Goal: Ask a question: Seek information or help from site administrators or community

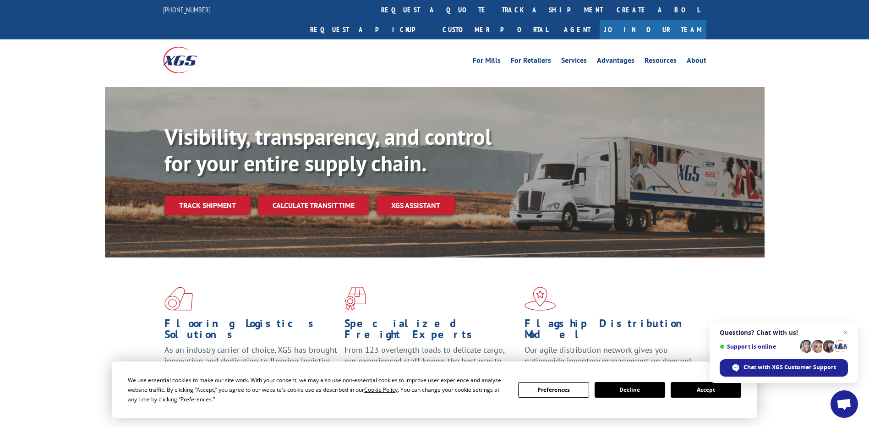
click at [697, 389] on button "Accept" at bounding box center [706, 390] width 71 height 16
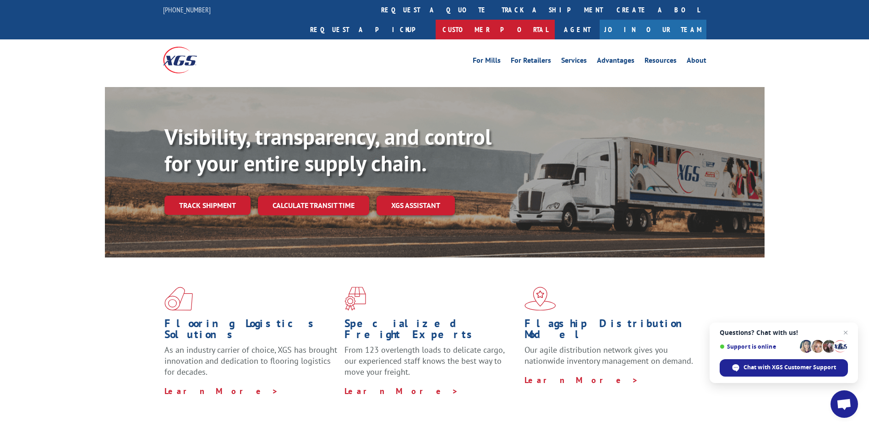
click at [555, 20] on link "Customer Portal" at bounding box center [495, 30] width 119 height 20
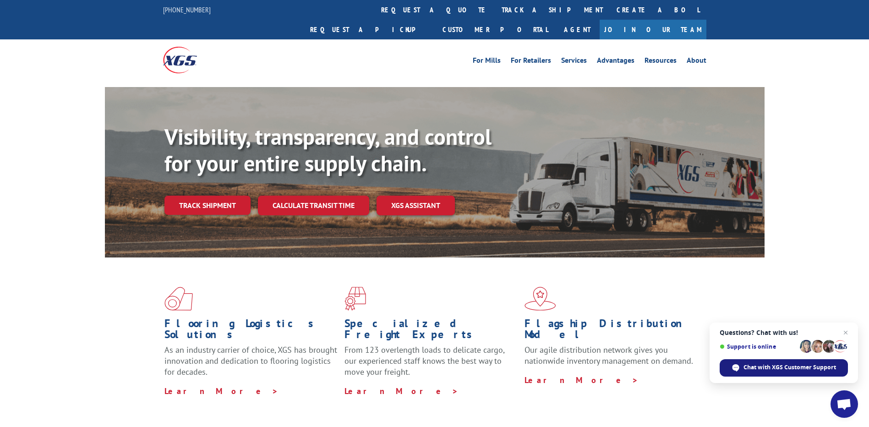
click at [788, 367] on span "Chat with XGS Customer Support" at bounding box center [790, 367] width 93 height 8
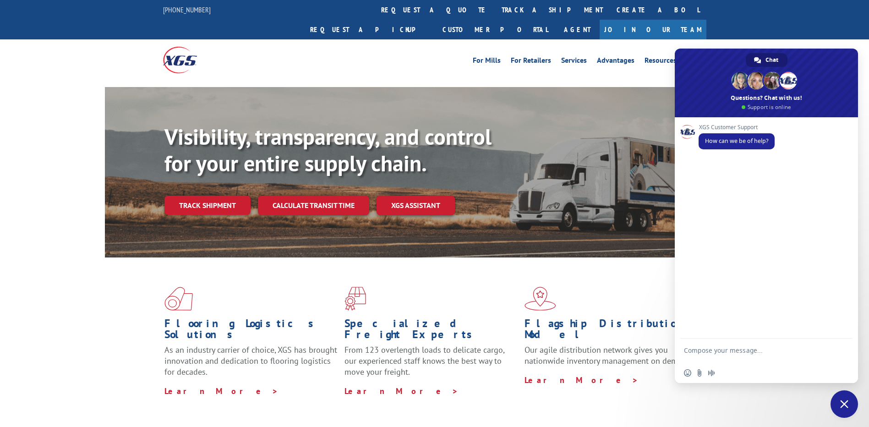
click at [700, 350] on textarea "Compose your message..." at bounding box center [756, 354] width 145 height 16
type textarea "I"
click at [817, 349] on textarea "Hello, I would like to know the pu status for" at bounding box center [756, 352] width 145 height 8
paste textarea "528194293"
type textarea "Hello, I would like to know the pu status for 528194293."
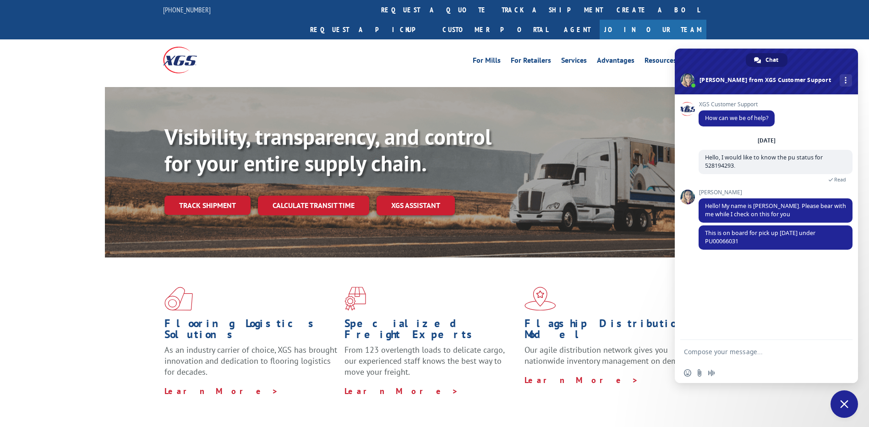
click at [694, 353] on textarea "Compose your message..." at bounding box center [756, 352] width 145 height 8
type textarea "Why was it missed [DATE]?"
type textarea "Any reason?"
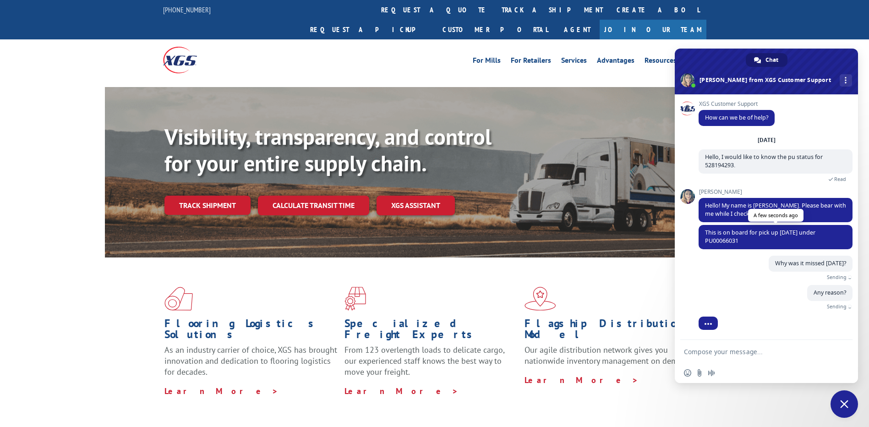
click at [725, 242] on span "This is on board for pick up [DATE] under PU00066031" at bounding box center [760, 237] width 110 height 16
copy span "PU00066031"
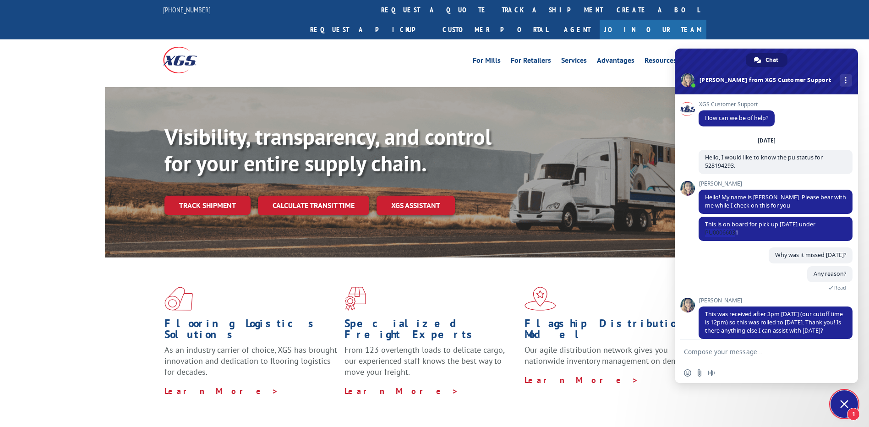
scroll to position [18, 0]
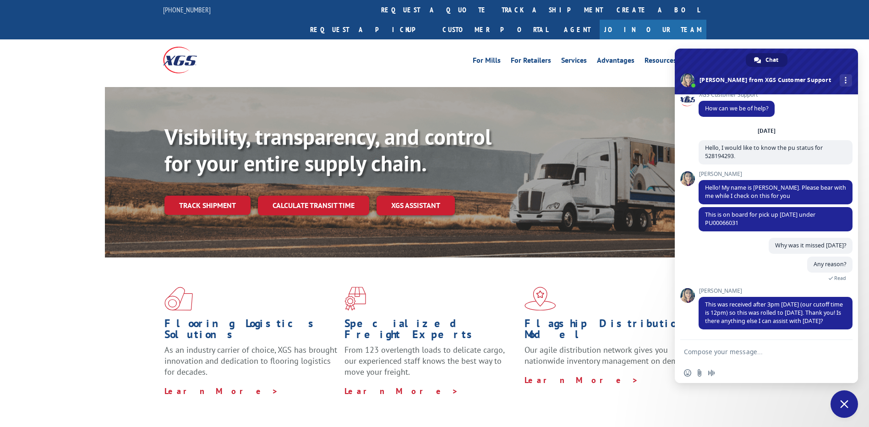
click at [711, 350] on textarea "Compose your message..." at bounding box center [756, 352] width 145 height 8
type textarea "No, thank you."
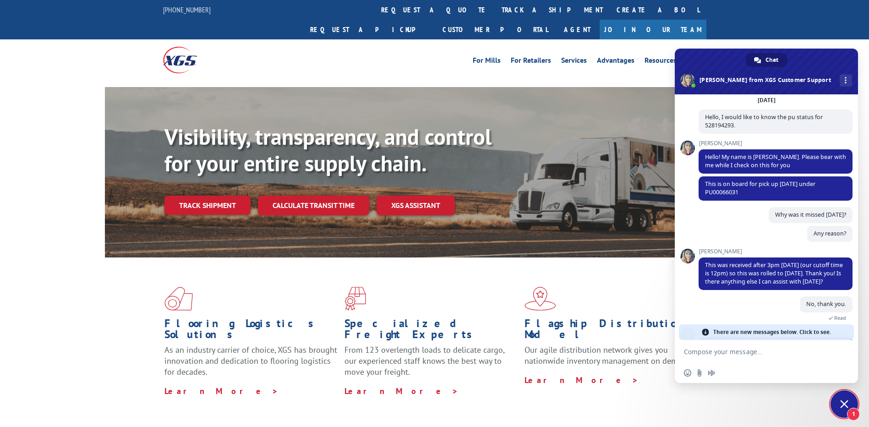
scroll to position [51, 0]
